Goal: Information Seeking & Learning: Learn about a topic

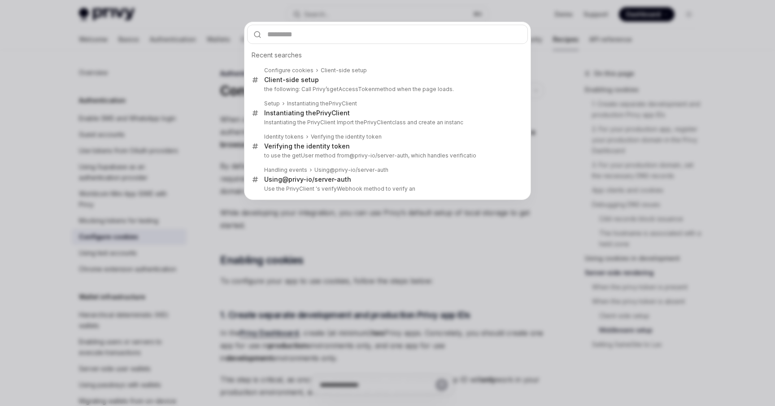
scroll to position [2696, 0]
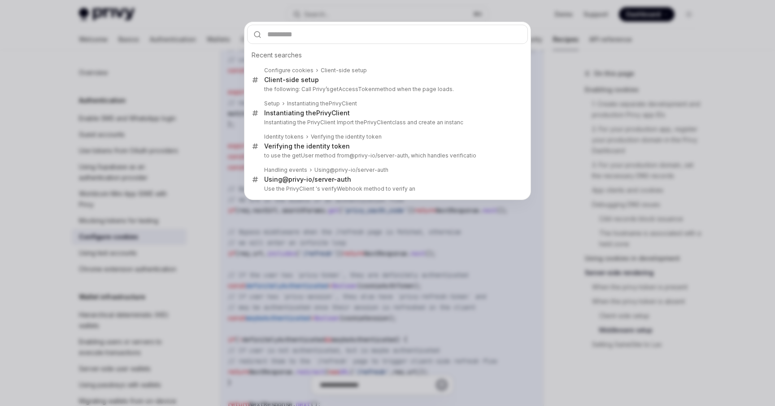
type input "********"
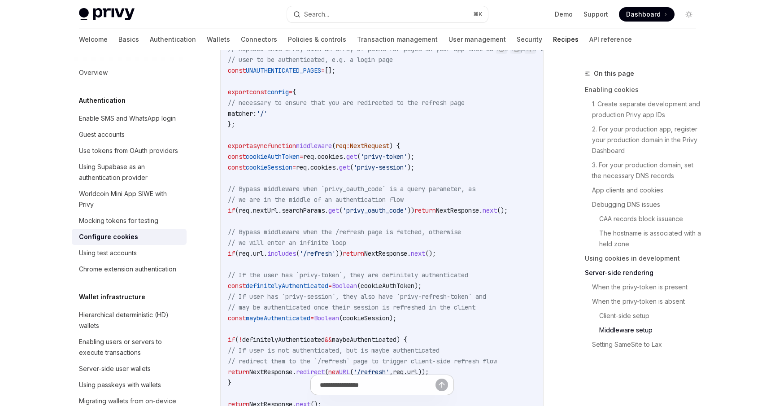
type textarea "*"
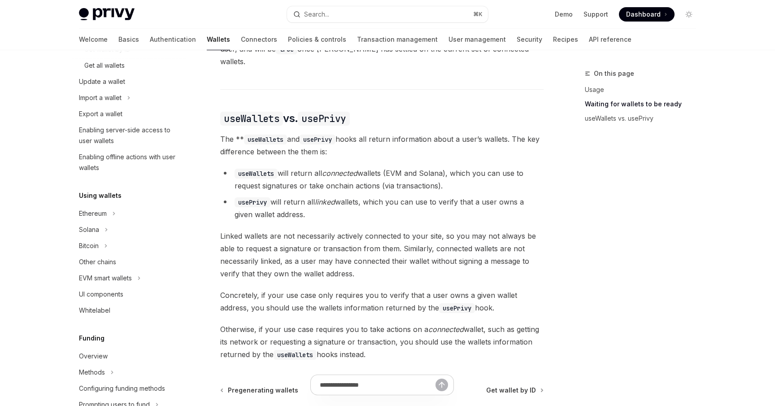
scroll to position [686, 0]
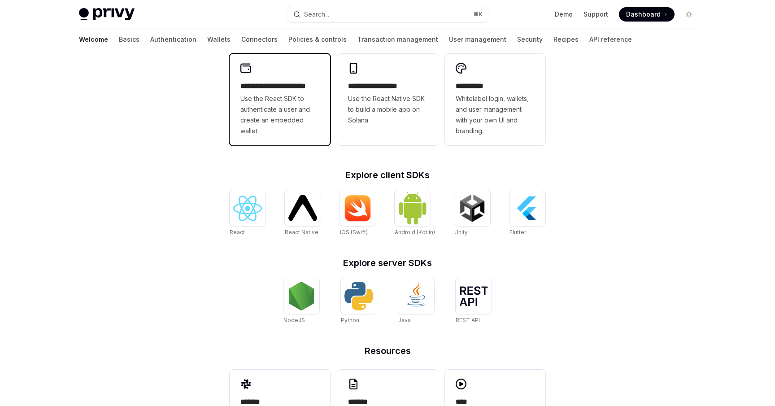
scroll to position [272, 0]
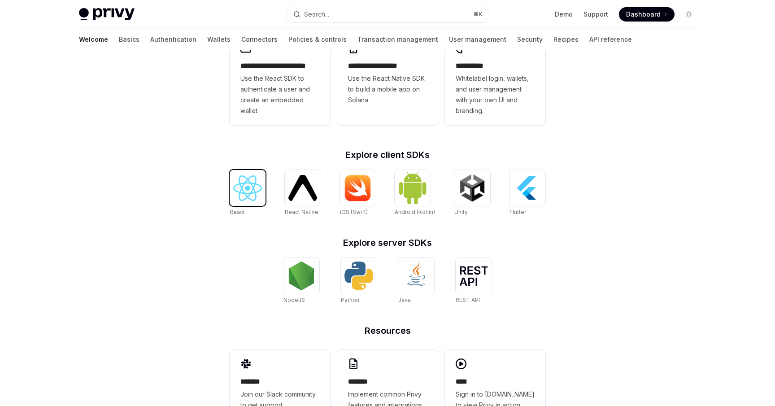
click at [244, 187] on img at bounding box center [247, 188] width 29 height 26
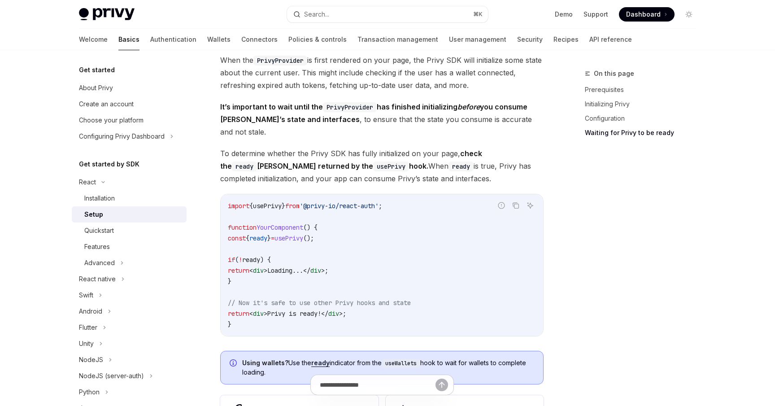
scroll to position [874, 0]
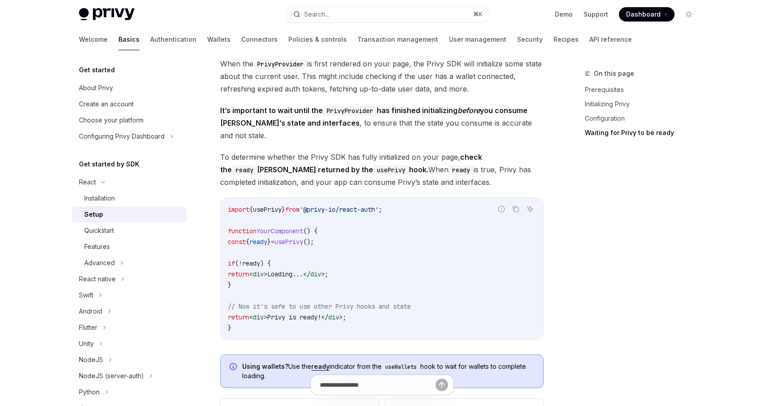
click at [260, 259] on span "ready" at bounding box center [251, 263] width 18 height 8
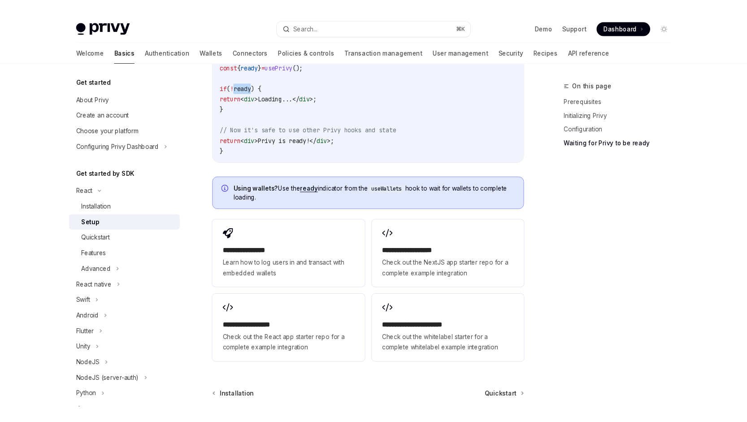
scroll to position [1042, 0]
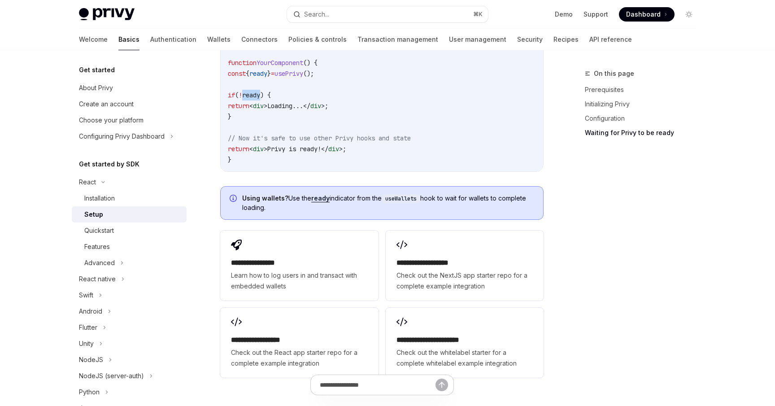
copy span "ready"
click at [307, 113] on code "import { usePrivy } from '@privy-io/react-auth' ; function YourComponent () { c…" at bounding box center [382, 100] width 308 height 129
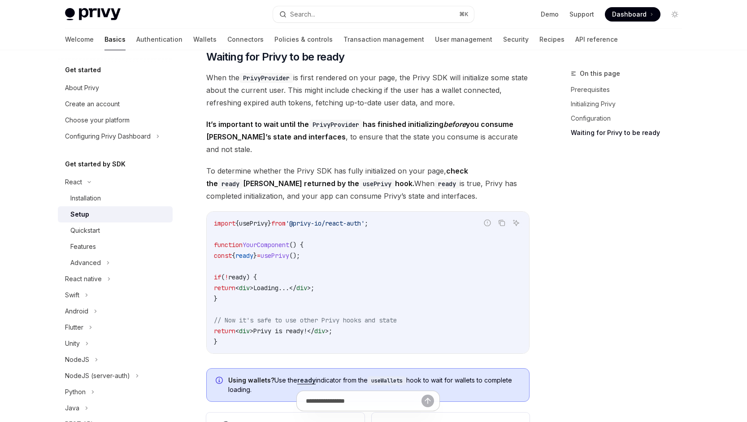
scroll to position [849, 0]
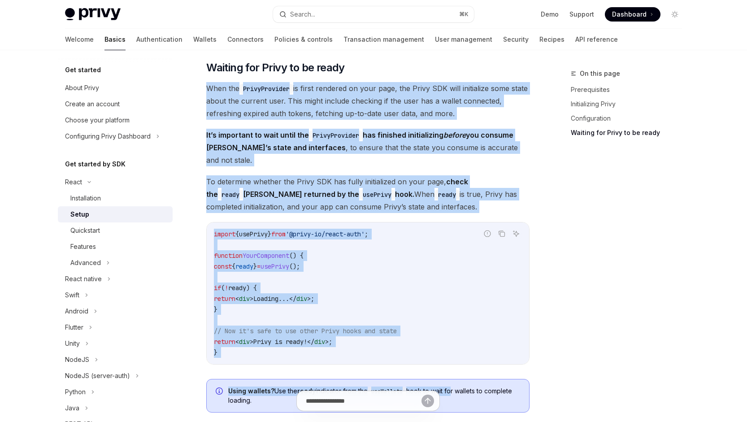
drag, startPoint x: 205, startPoint y: 84, endPoint x: 456, endPoint y: 378, distance: 385.9
copy div "When the PrivyProvider is first rendered on your page, the Privy SDK will initi…"
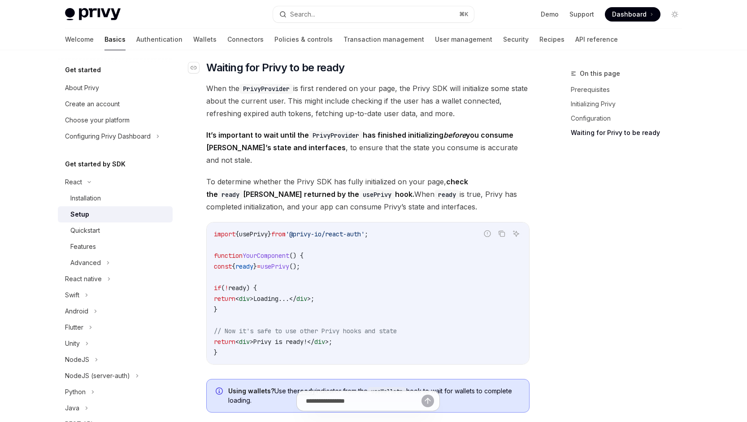
click at [479, 70] on h2 "​ Waiting for Privy to be ready" at bounding box center [367, 68] width 323 height 14
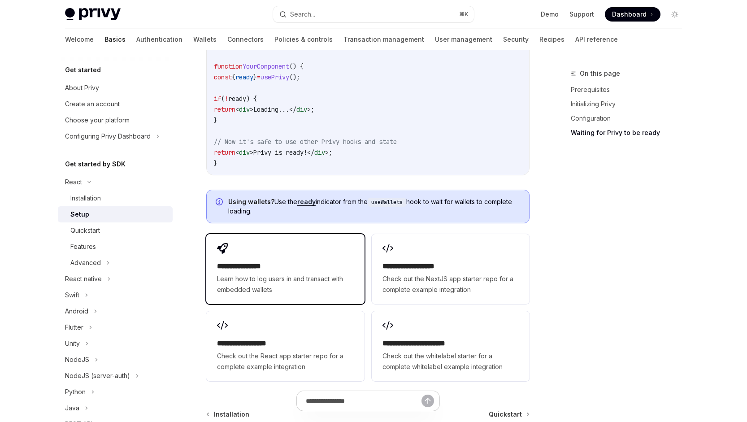
scroll to position [961, 0]
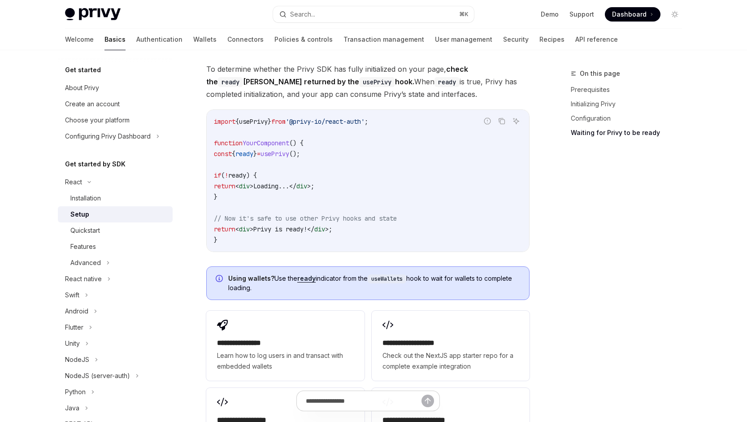
click at [307, 274] on span "Using wallets? Use the ready indicator from the useWallets hook to wait for wal…" at bounding box center [374, 283] width 292 height 18
click at [306, 274] on link "ready" at bounding box center [306, 278] width 18 height 8
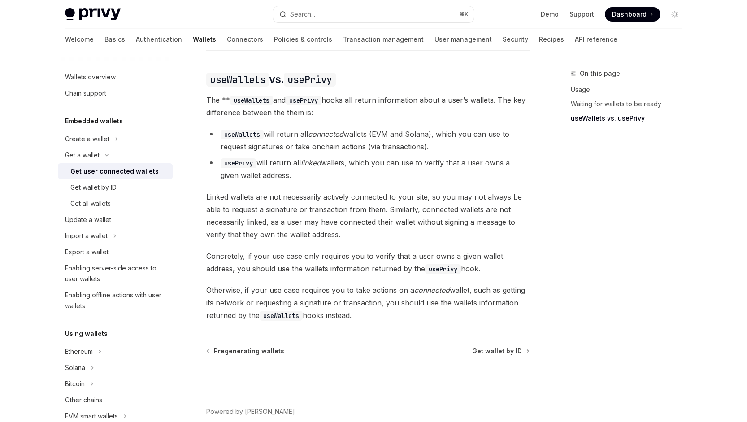
scroll to position [739, 0]
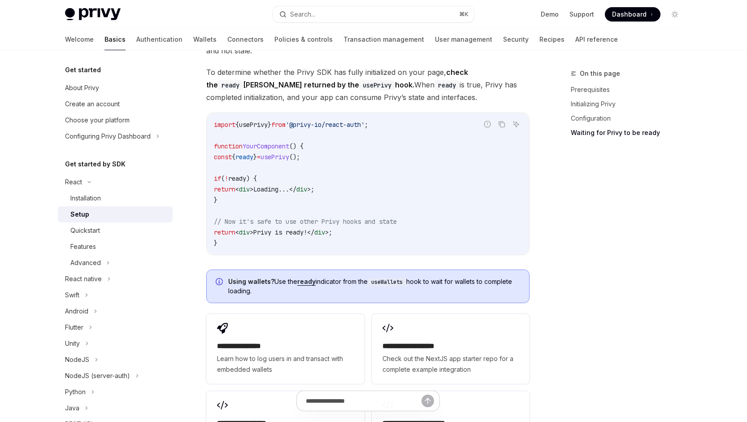
scroll to position [961, 0]
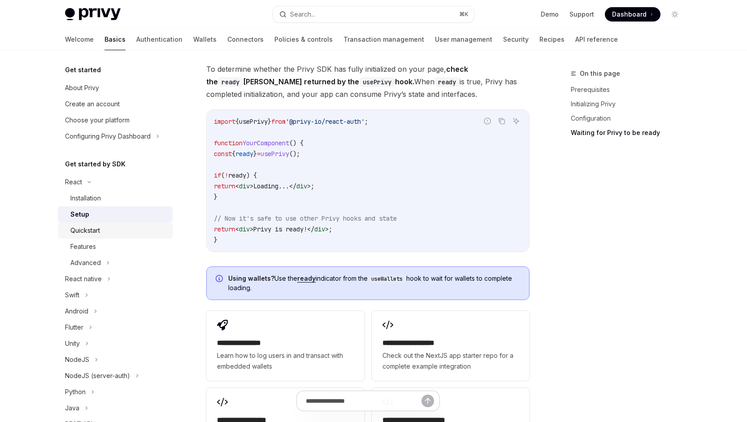
click at [104, 236] on link "Quickstart" at bounding box center [115, 230] width 115 height 16
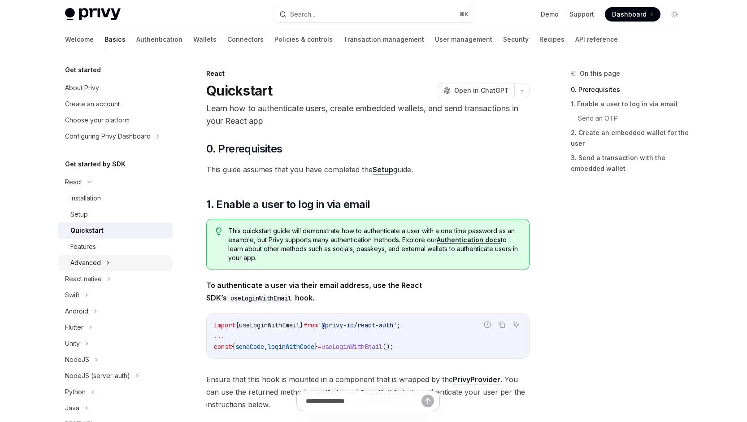
click at [104, 260] on div "Advanced" at bounding box center [115, 263] width 115 height 16
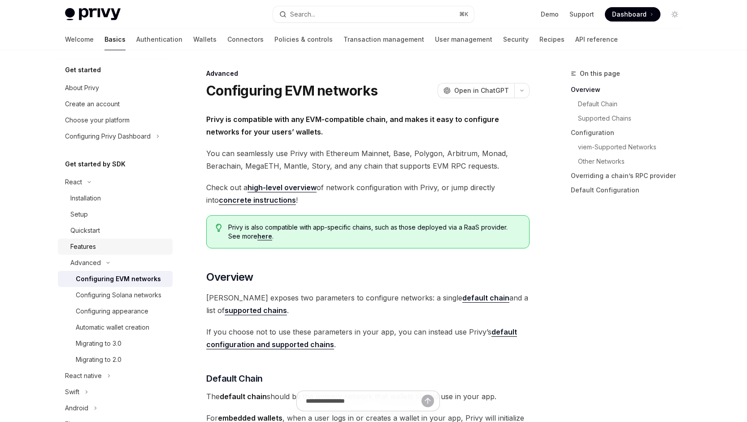
click at [114, 247] on div "Features" at bounding box center [118, 246] width 97 height 11
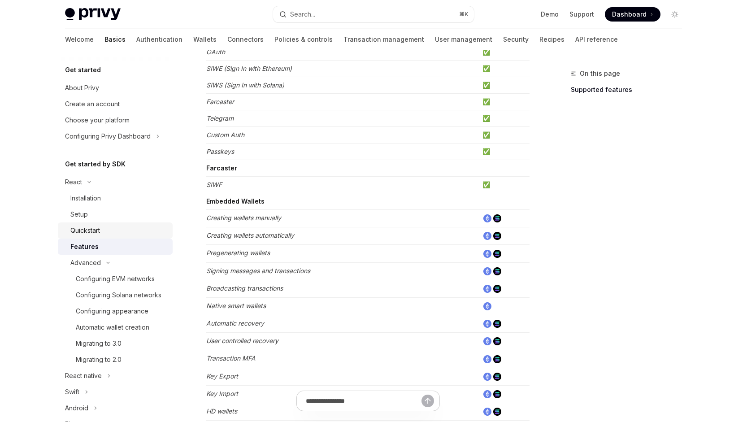
click at [100, 226] on div "Quickstart" at bounding box center [85, 230] width 30 height 11
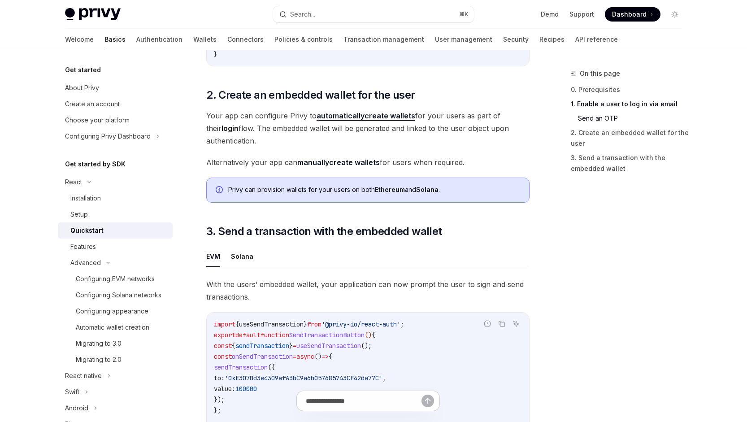
scroll to position [574, 0]
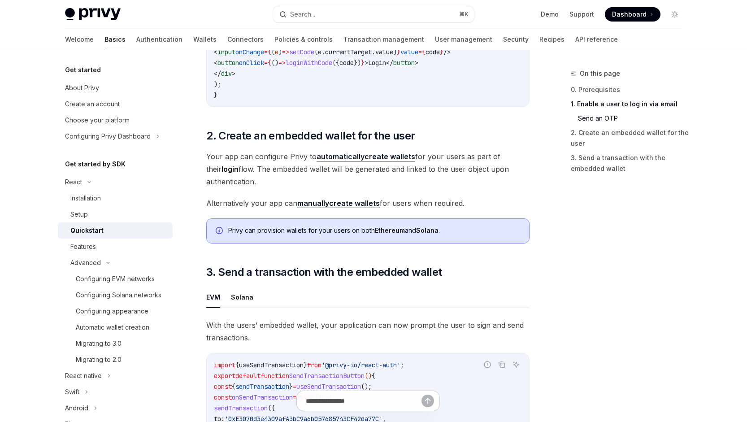
click at [381, 158] on link "automatically create wallets" at bounding box center [366, 156] width 99 height 9
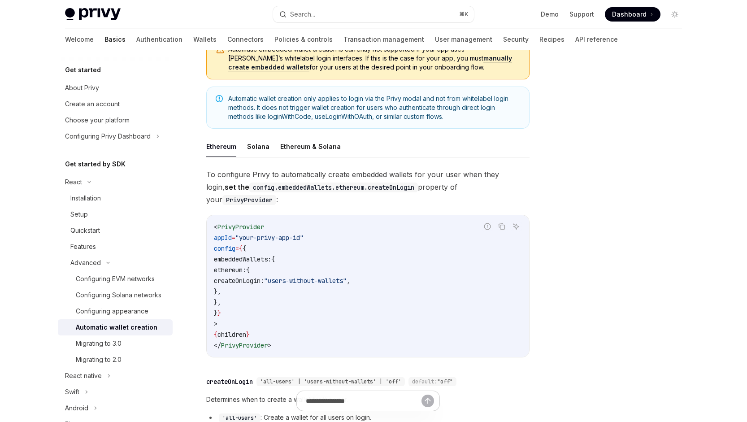
scroll to position [138, 0]
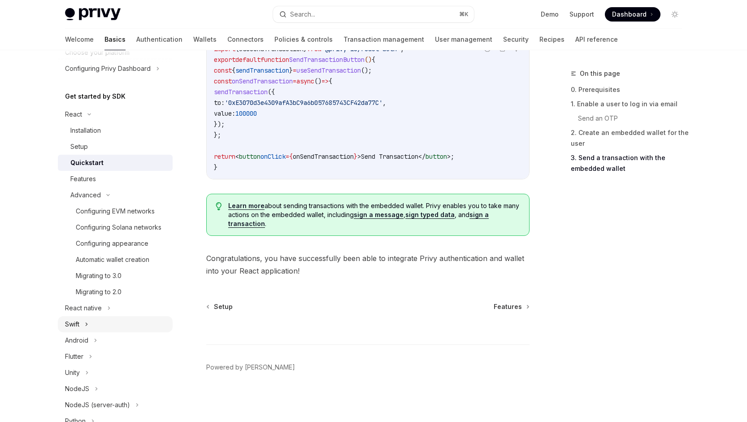
scroll to position [82, 0]
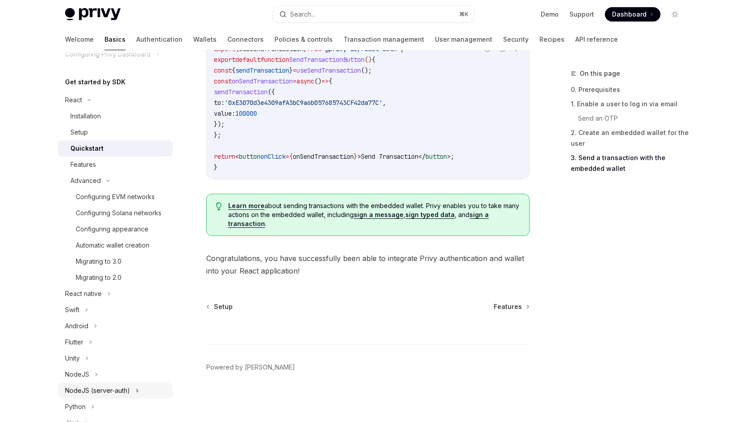
click at [109, 389] on div "NodeJS (server-auth)" at bounding box center [97, 390] width 65 height 11
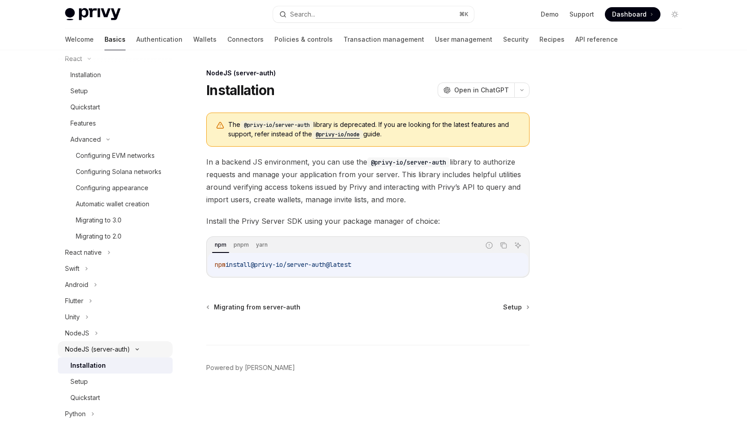
scroll to position [160, 0]
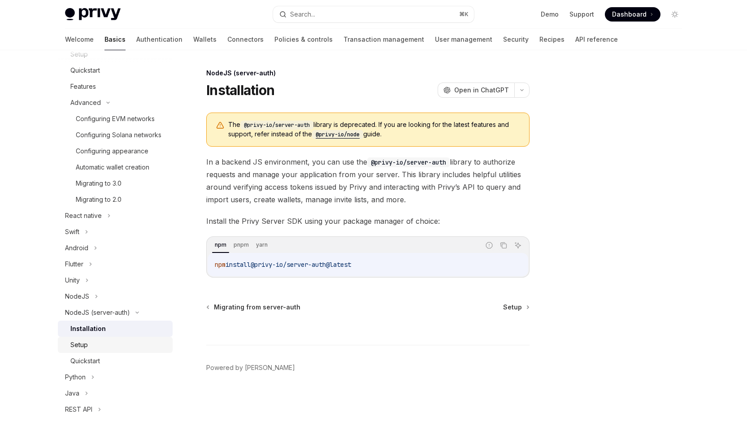
click at [114, 347] on div "Setup" at bounding box center [118, 344] width 97 height 11
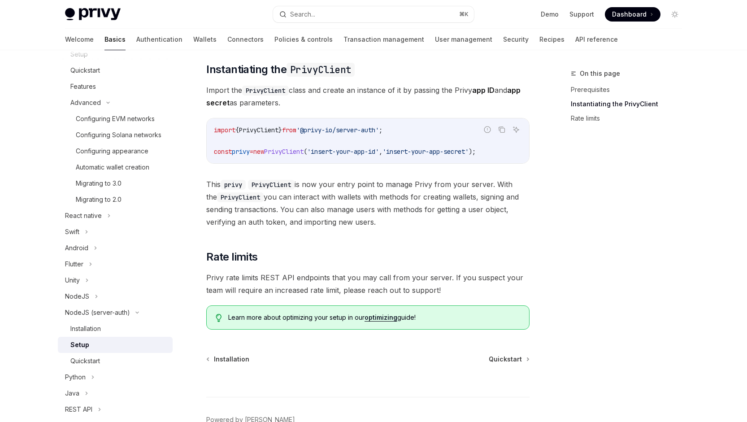
scroll to position [200, 0]
click at [122, 359] on div "Quickstart" at bounding box center [118, 361] width 97 height 11
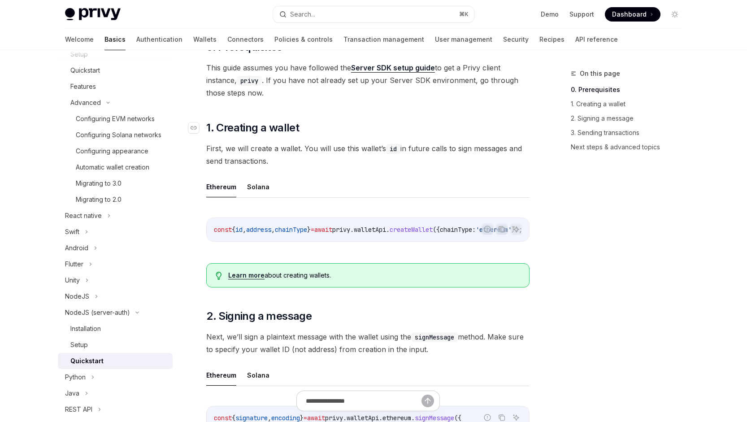
scroll to position [167, 0]
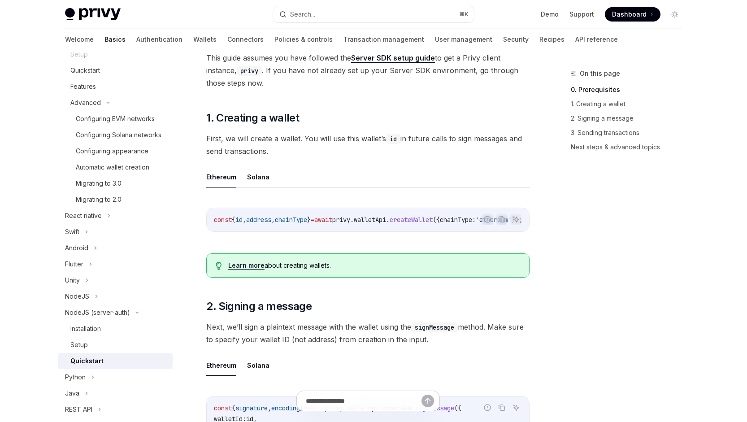
click at [414, 209] on div "const { id , address , chainType } = await privy . walletApi . createWallet ({ …" at bounding box center [368, 219] width 322 height 23
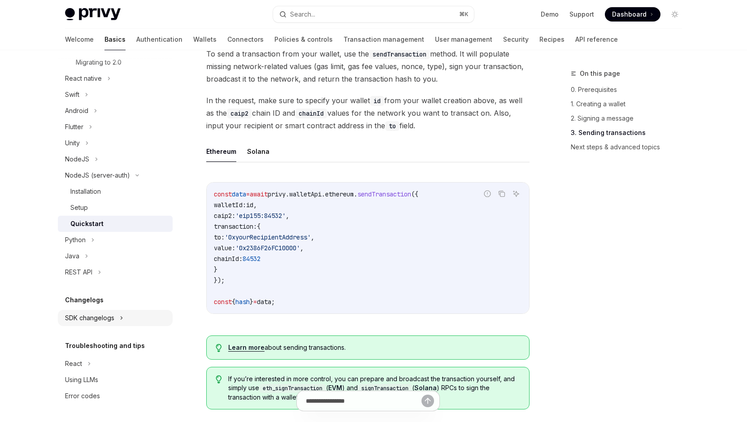
scroll to position [719, 0]
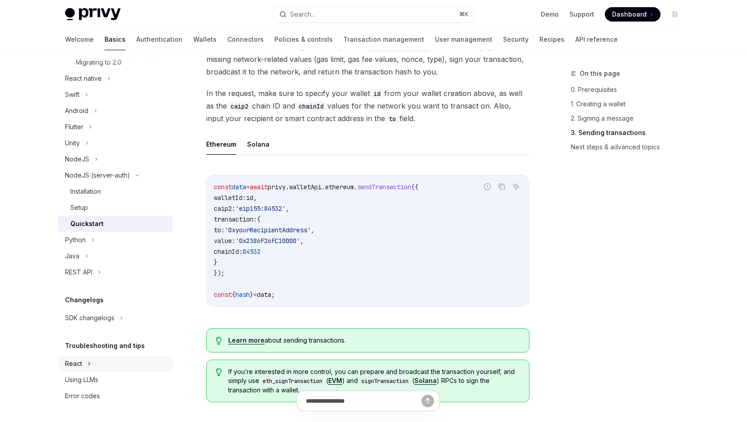
click at [87, 360] on div "React" at bounding box center [115, 364] width 115 height 16
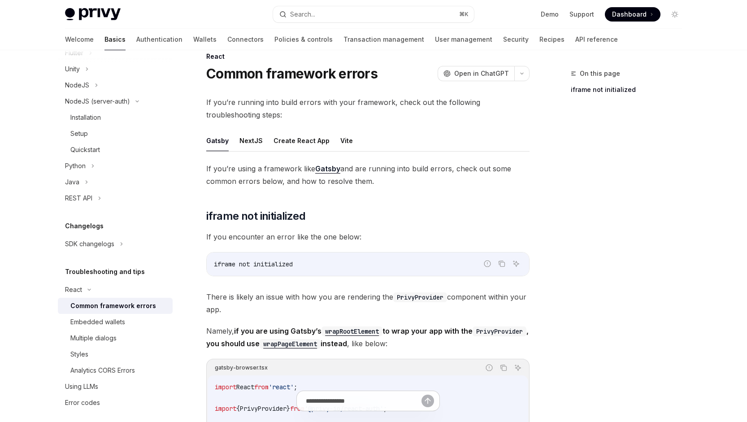
scroll to position [18, 0]
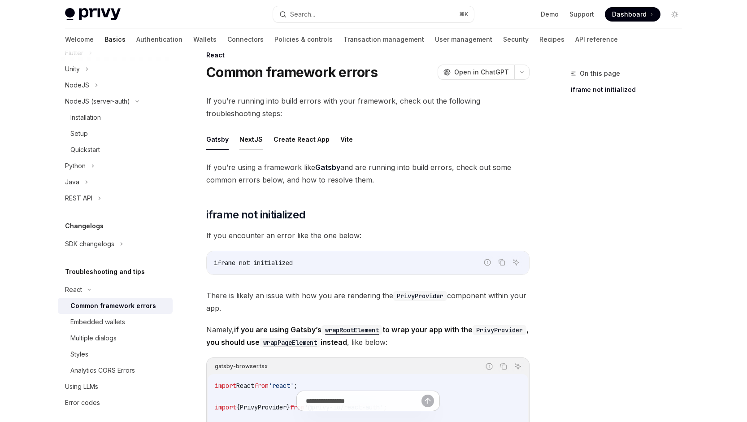
click at [246, 135] on button "NextJS" at bounding box center [250, 139] width 23 height 21
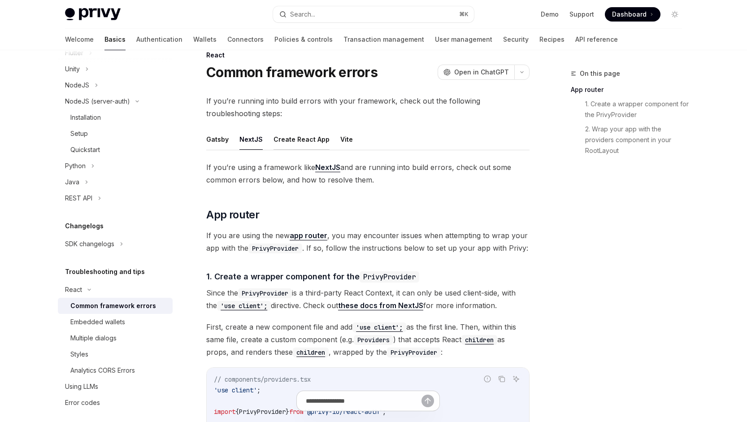
click at [286, 141] on button "Create React App" at bounding box center [302, 139] width 56 height 21
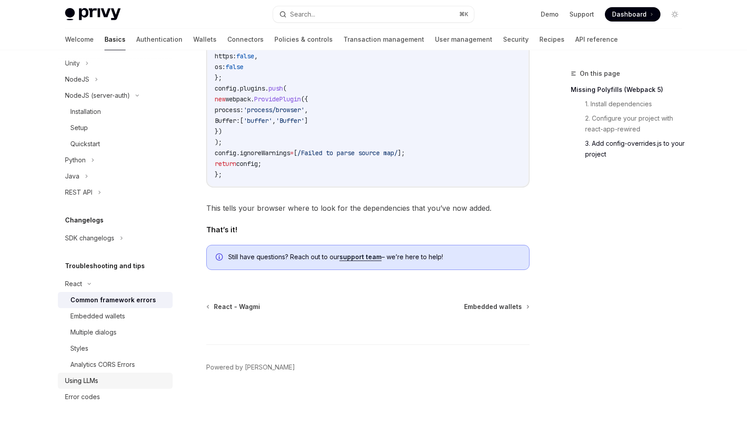
click at [115, 379] on div "Using LLMs" at bounding box center [116, 380] width 102 height 11
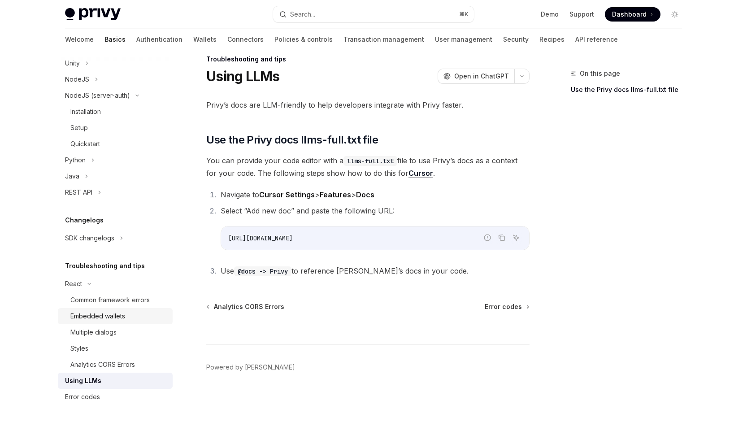
click at [122, 322] on link "Embedded wallets" at bounding box center [115, 316] width 115 height 16
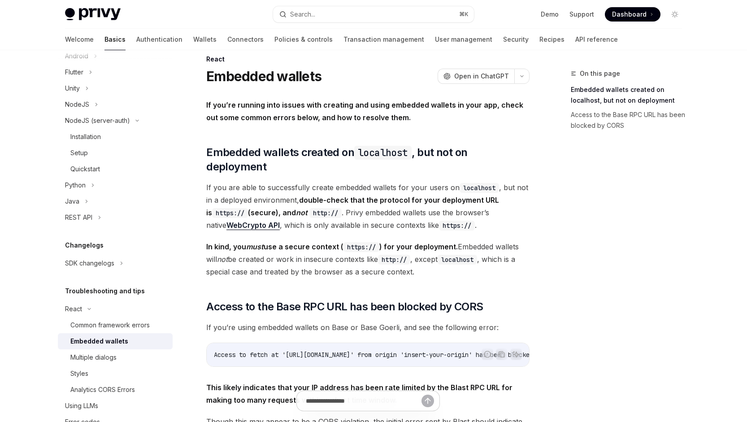
scroll to position [305, 0]
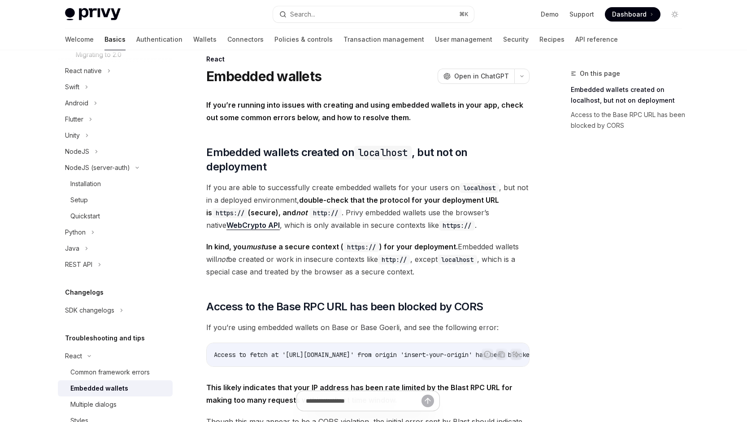
click at [113, 297] on div "Changelogs" at bounding box center [115, 292] width 115 height 11
click at [113, 302] on div "SDK changelogs" at bounding box center [115, 310] width 115 height 16
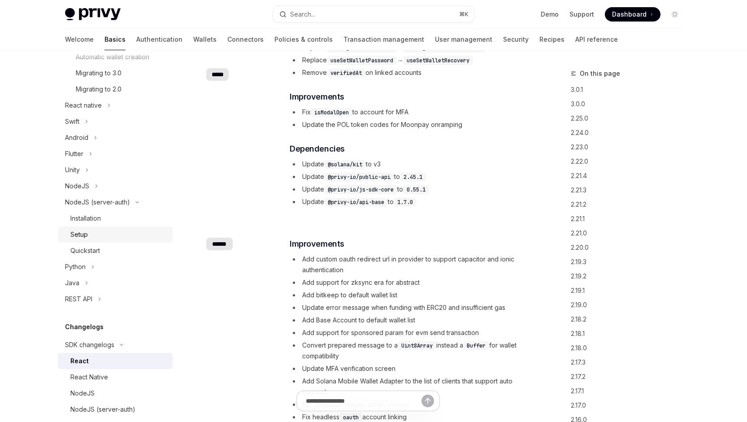
scroll to position [245, 0]
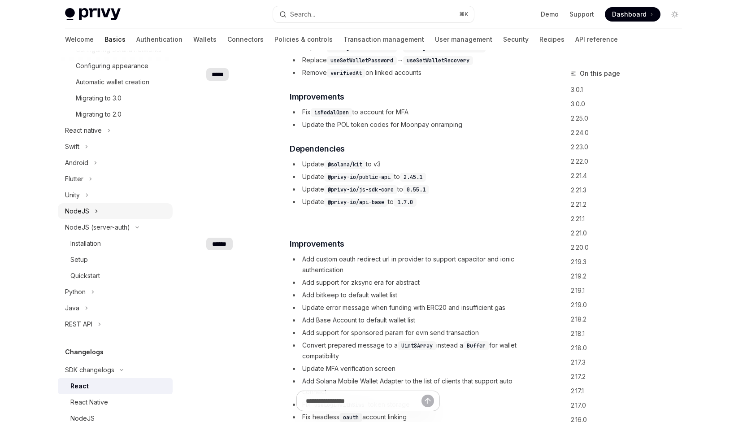
click at [92, 205] on div "NodeJS" at bounding box center [115, 211] width 115 height 16
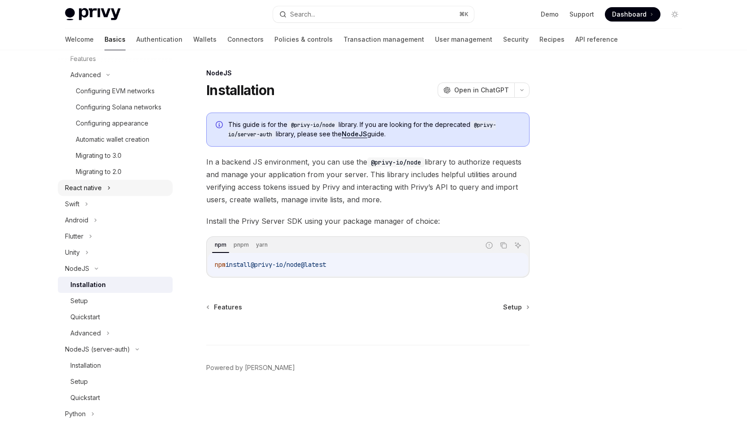
scroll to position [174, 0]
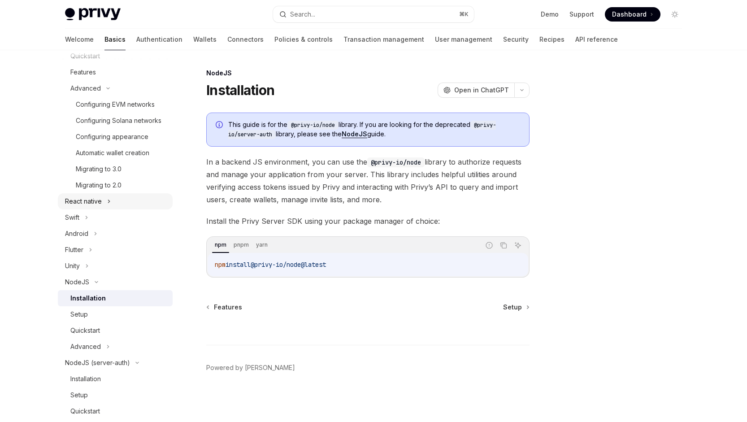
click at [94, 204] on div "React native" at bounding box center [83, 201] width 37 height 11
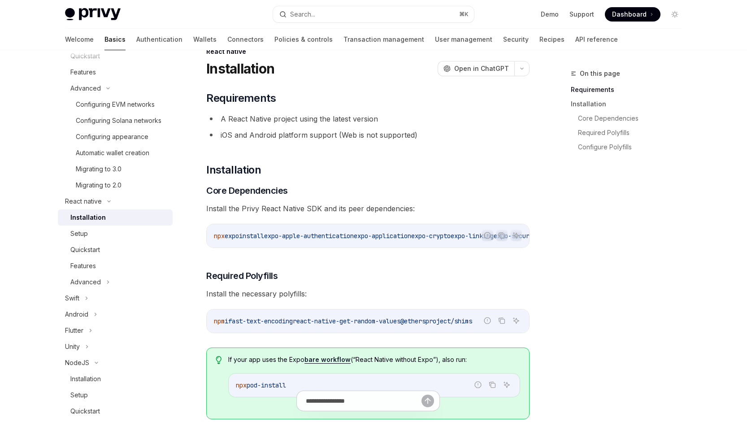
scroll to position [104, 0]
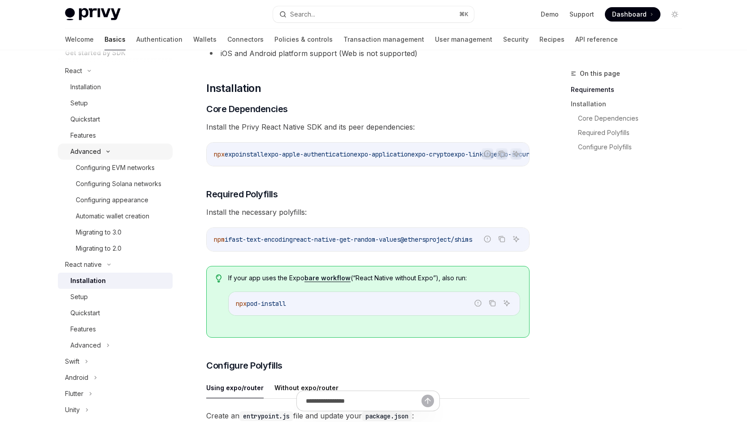
click at [104, 147] on div "Advanced" at bounding box center [115, 152] width 115 height 16
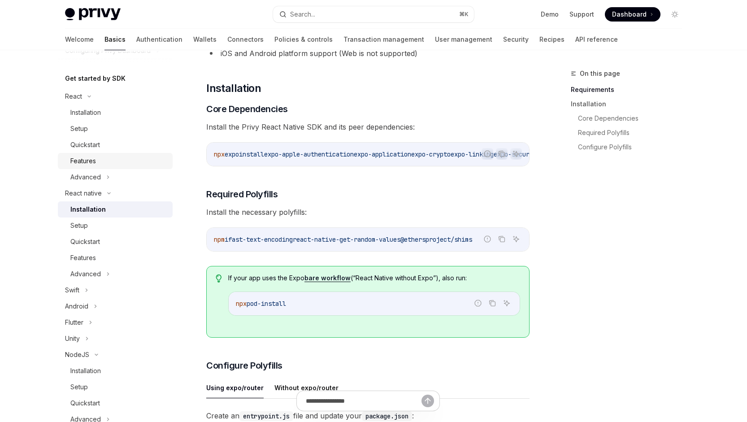
scroll to position [81, 0]
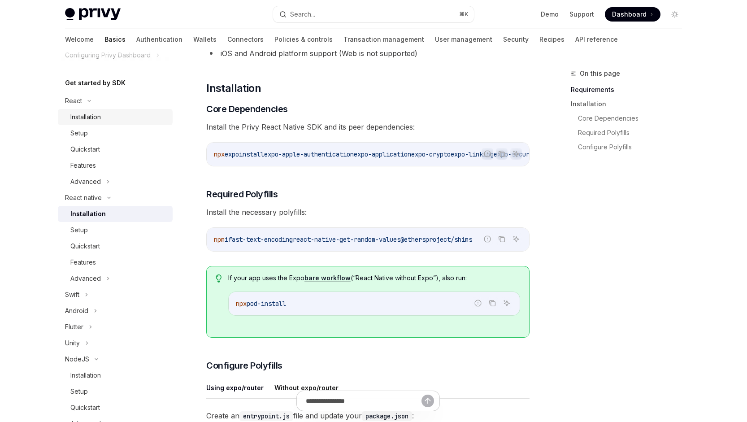
click at [90, 122] on link "Installation" at bounding box center [115, 117] width 115 height 16
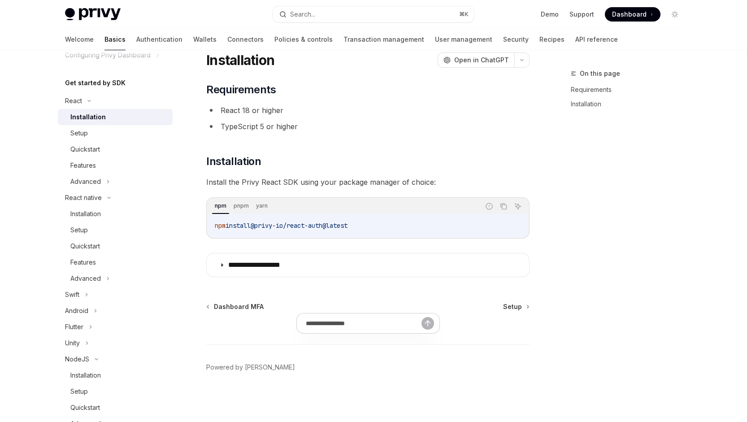
scroll to position [30, 0]
click at [98, 139] on link "Setup" at bounding box center [115, 133] width 115 height 16
type textarea "*"
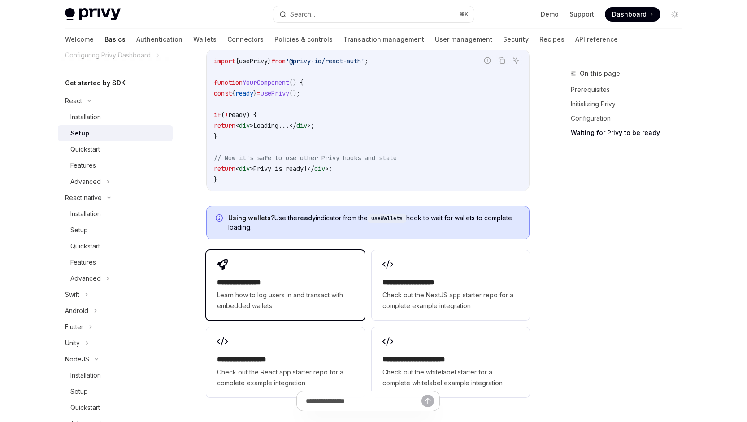
scroll to position [1026, 0]
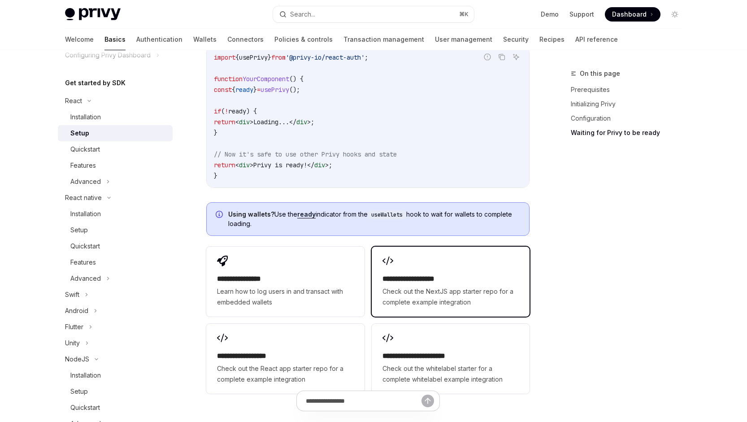
click at [418, 274] on h2 "**********" at bounding box center [451, 279] width 136 height 11
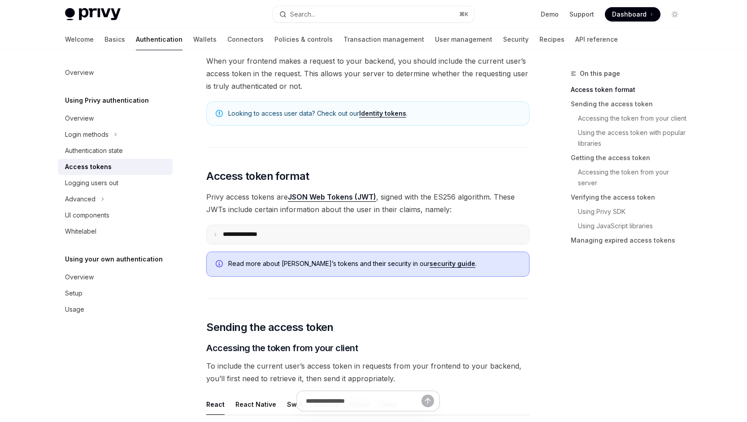
scroll to position [93, 0]
click at [357, 236] on summary "**********" at bounding box center [368, 234] width 322 height 19
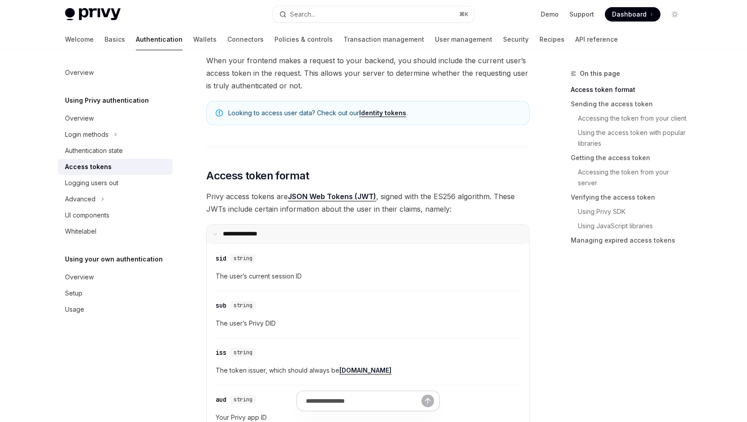
click at [355, 231] on summary "**********" at bounding box center [368, 234] width 322 height 19
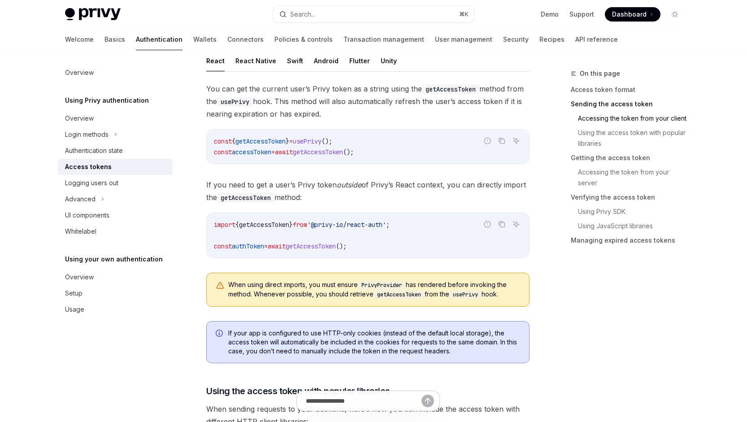
scroll to position [424, 0]
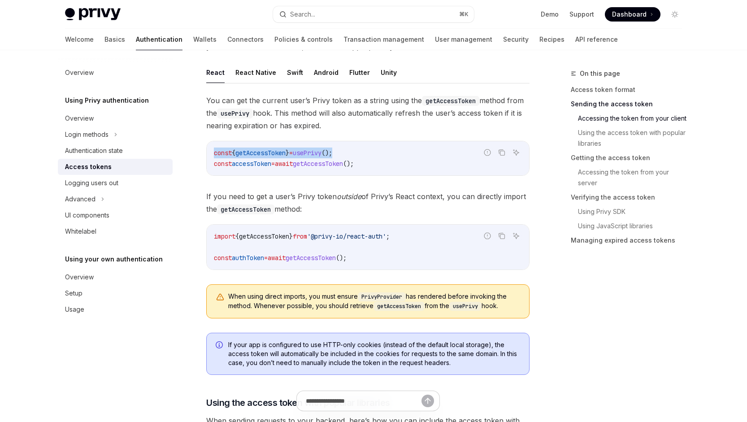
drag, startPoint x: 207, startPoint y: 152, endPoint x: 387, endPoint y: 152, distance: 179.4
click at [387, 152] on div "const { getAccessToken } = usePrivy (); const accessToken = await getAccessToke…" at bounding box center [368, 158] width 322 height 34
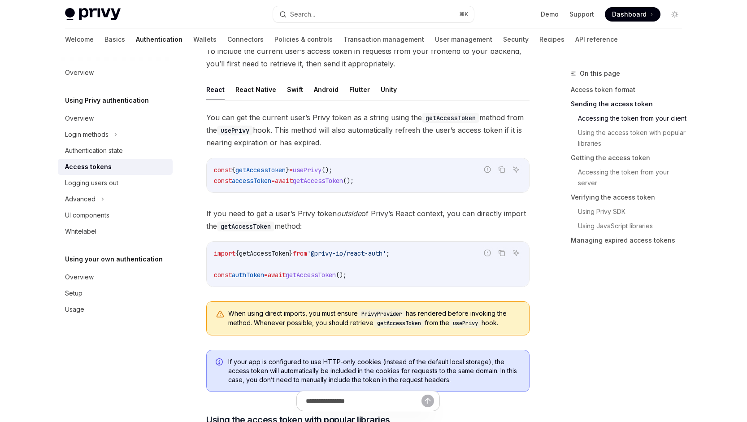
scroll to position [413, 0]
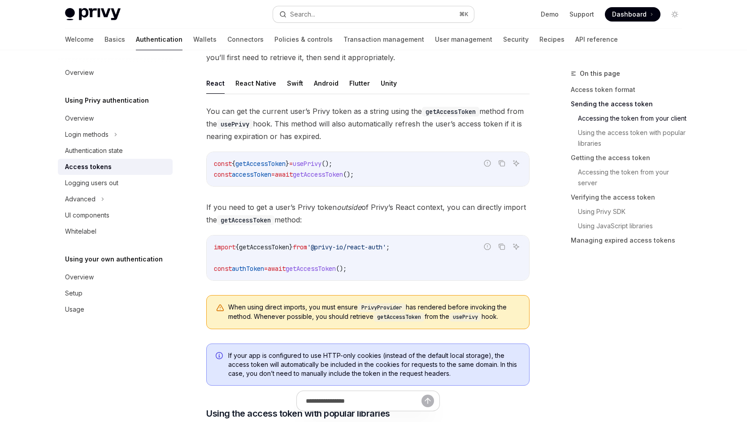
click at [334, 12] on button "Search... ⌘ K" at bounding box center [373, 14] width 201 height 16
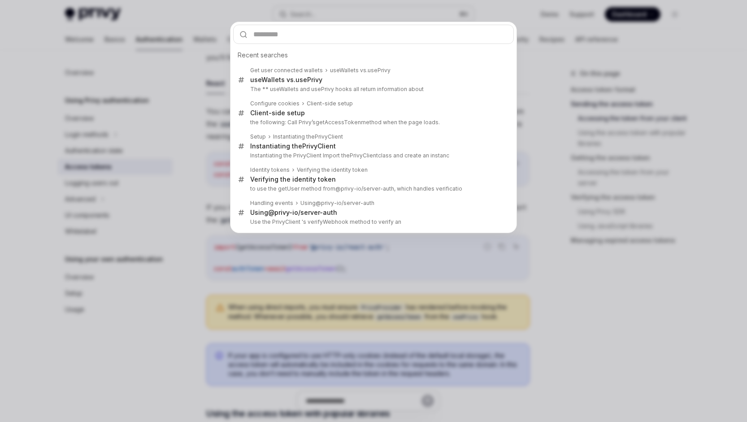
type input "**********"
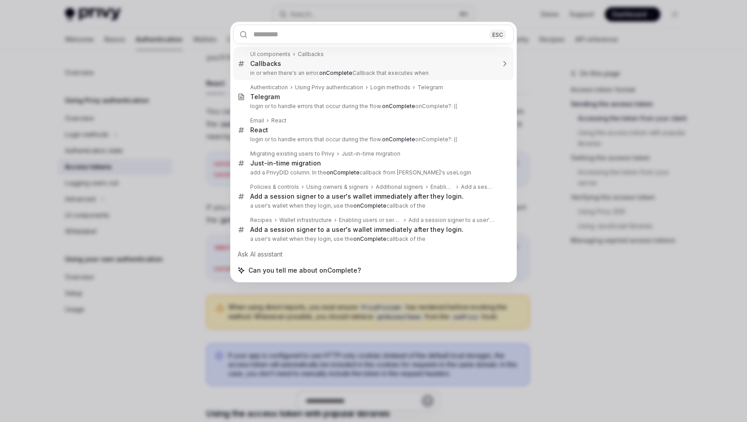
type textarea "*"
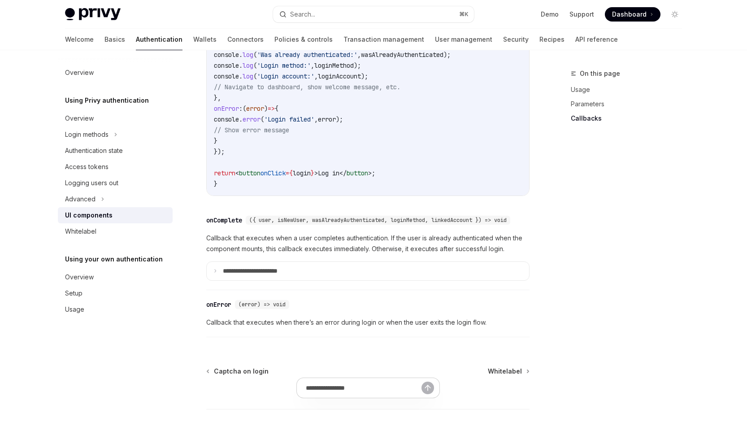
scroll to position [1219, 0]
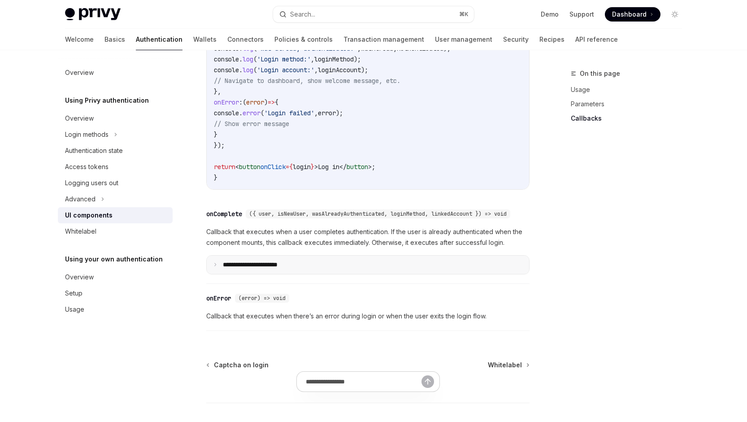
click at [324, 274] on summary "**********" at bounding box center [368, 265] width 322 height 19
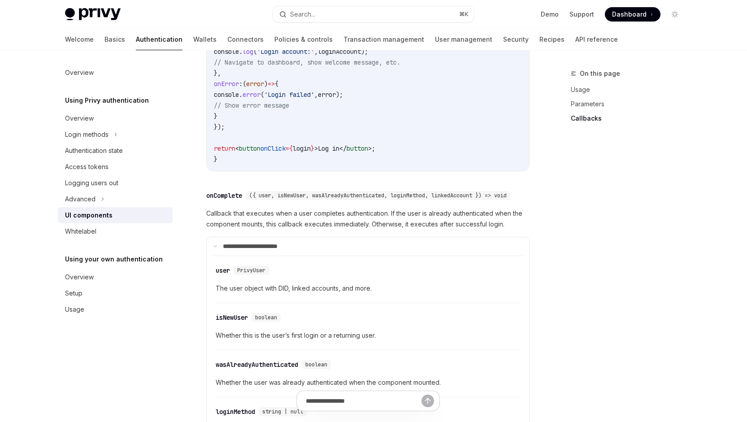
scroll to position [1179, 0]
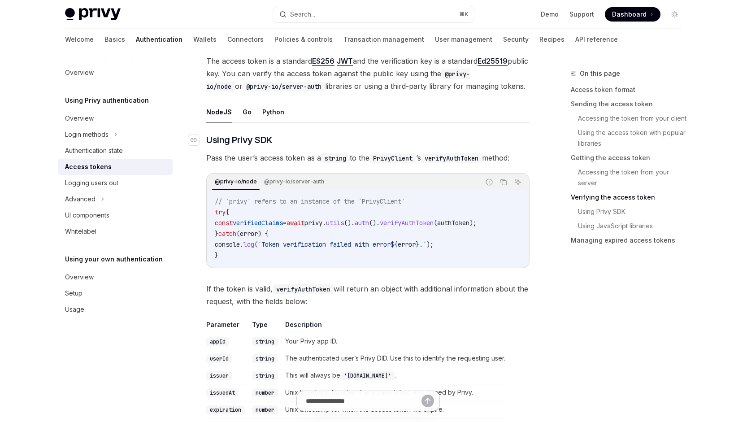
scroll to position [1353, 0]
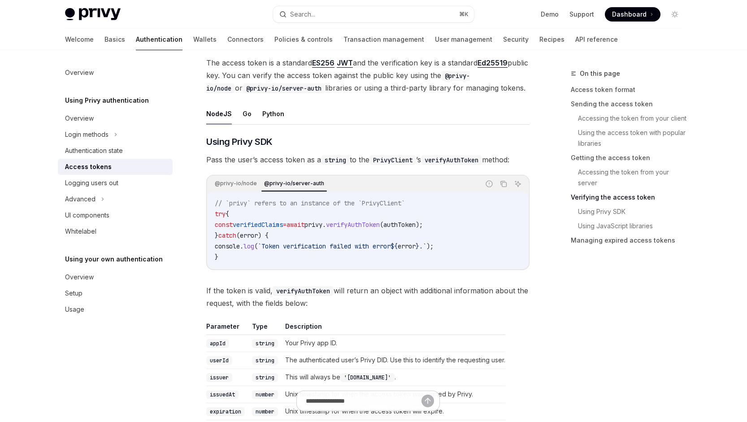
click at [211, 113] on button "NodeJS" at bounding box center [219, 113] width 26 height 21
type textarea "*"
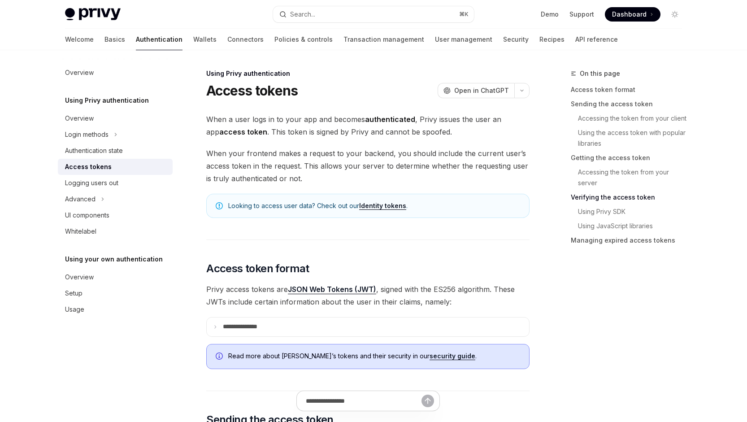
scroll to position [1397, 0]
